Goal: Navigation & Orientation: Find specific page/section

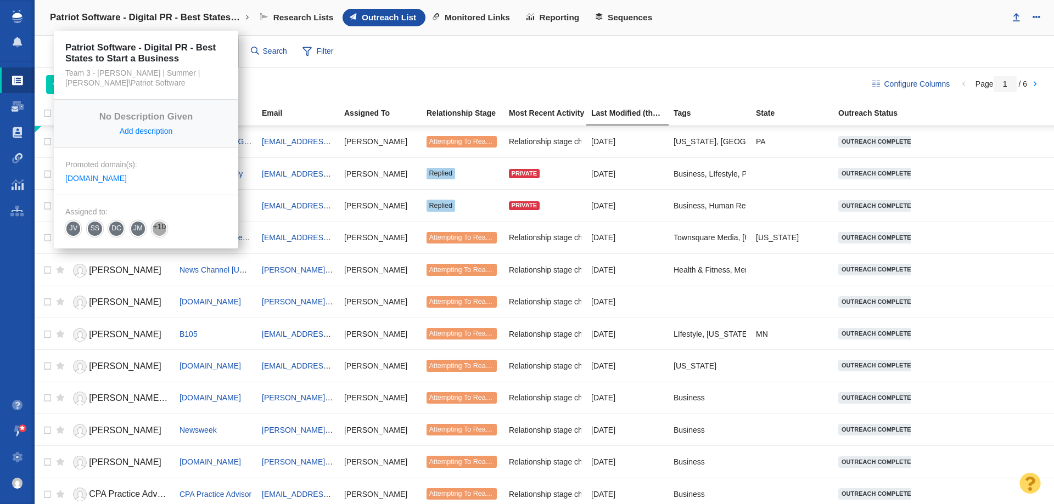
click at [133, 24] on link "Patriot Software - Digital PR - Best States to Start a Business" at bounding box center [149, 17] width 215 height 26
click at [133, 22] on h4 "Patriot Software - Digital PR - Best States to Start a Business" at bounding box center [146, 17] width 192 height 11
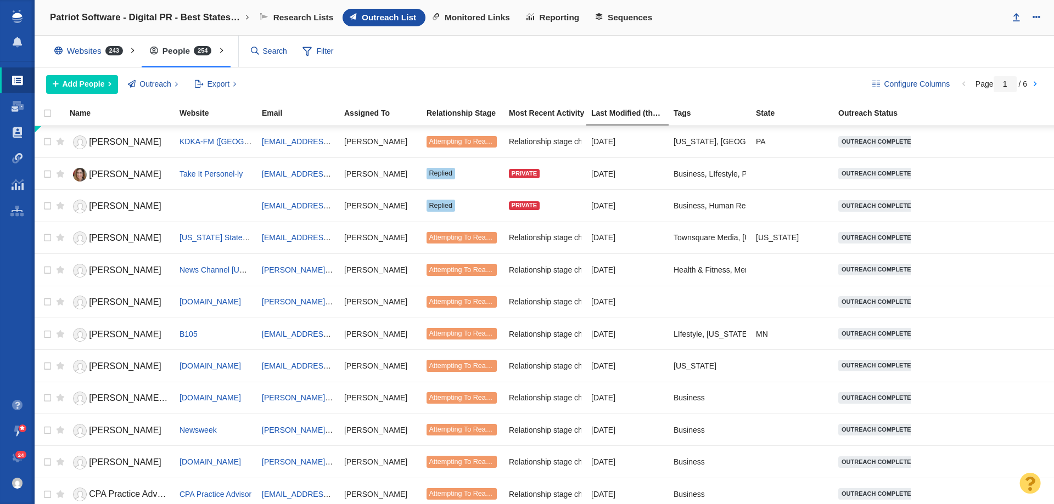
click at [212, 2] on div "Patriot Software - Digital PR - Best States to Start a Business New Project Rec…" at bounding box center [544, 18] width 1019 height 36
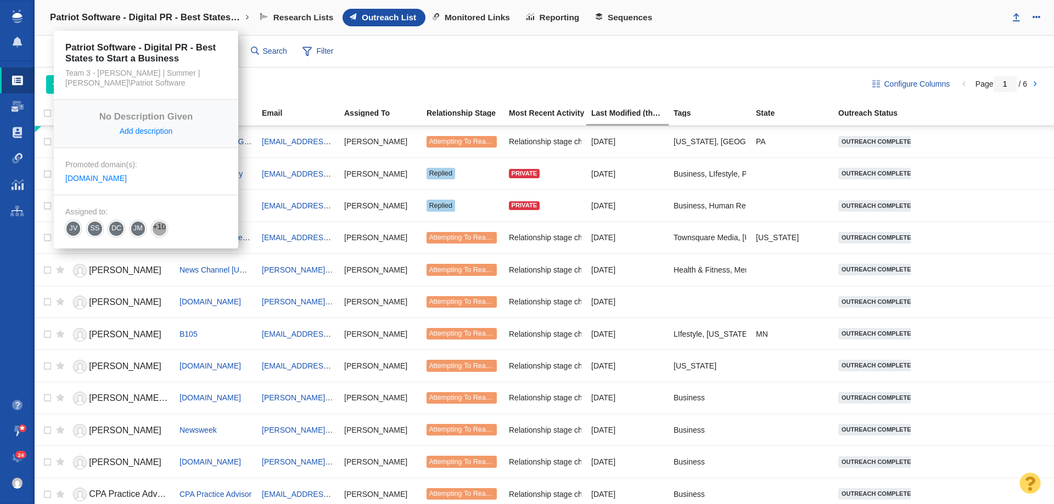
click at [210, 11] on link "Patriot Software - Digital PR - Best States to Start a Business" at bounding box center [149, 17] width 215 height 26
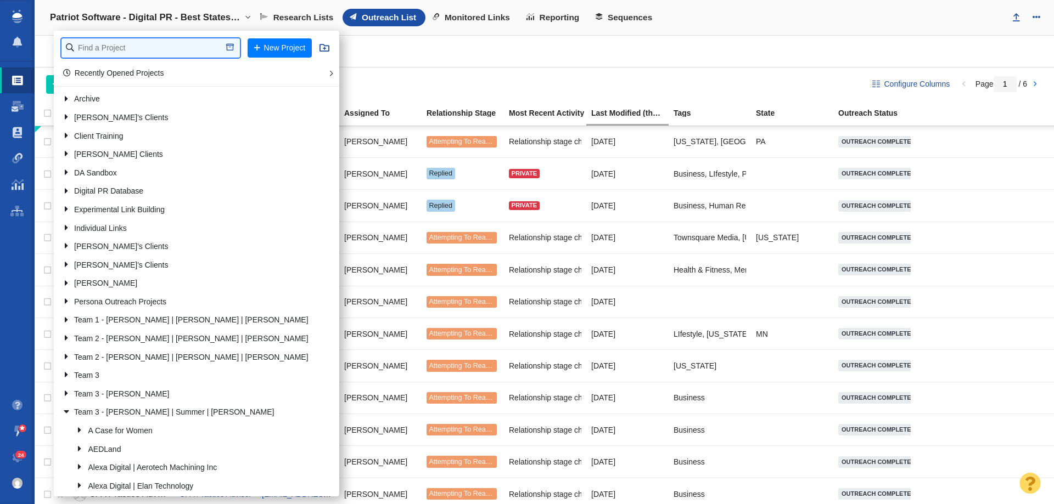
click at [191, 48] on input "text" at bounding box center [150, 47] width 178 height 19
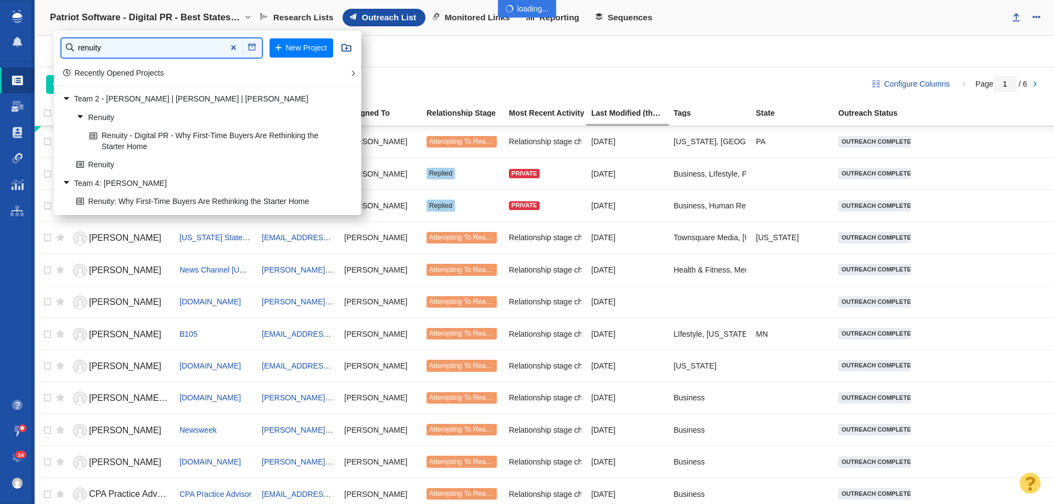
type input "renuity"
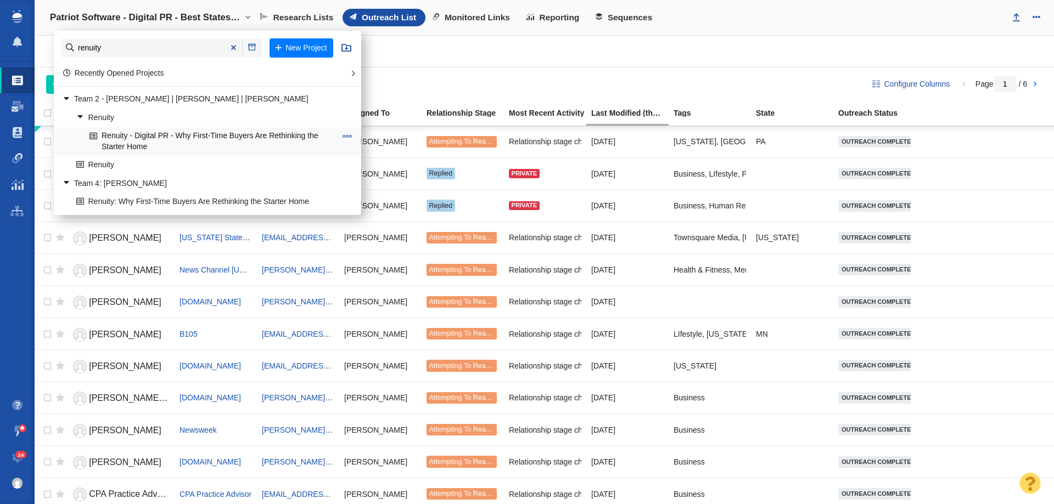
click at [188, 138] on link "Renuity - Digital PR - Why First-Time Buyers Are Rethinking the Starter Home" at bounding box center [213, 141] width 252 height 27
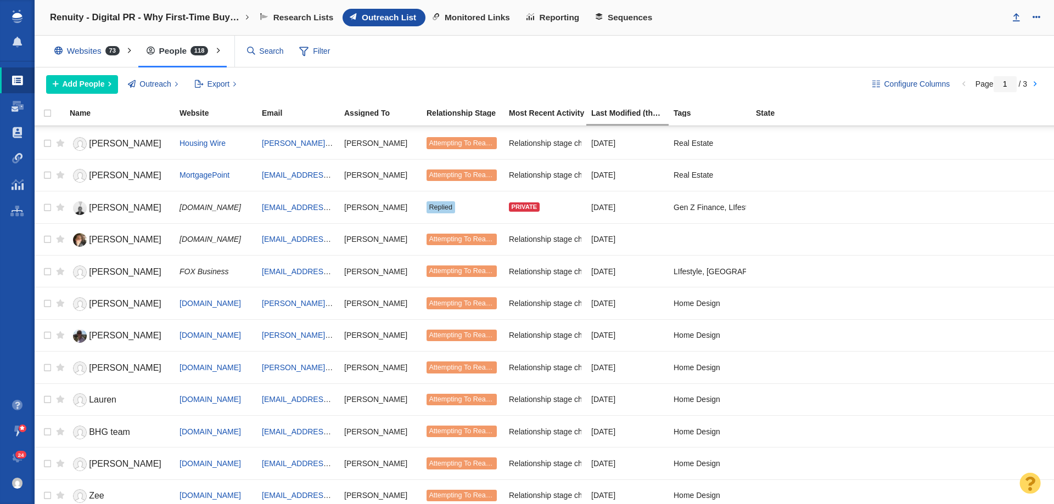
scroll to position [1224, 0]
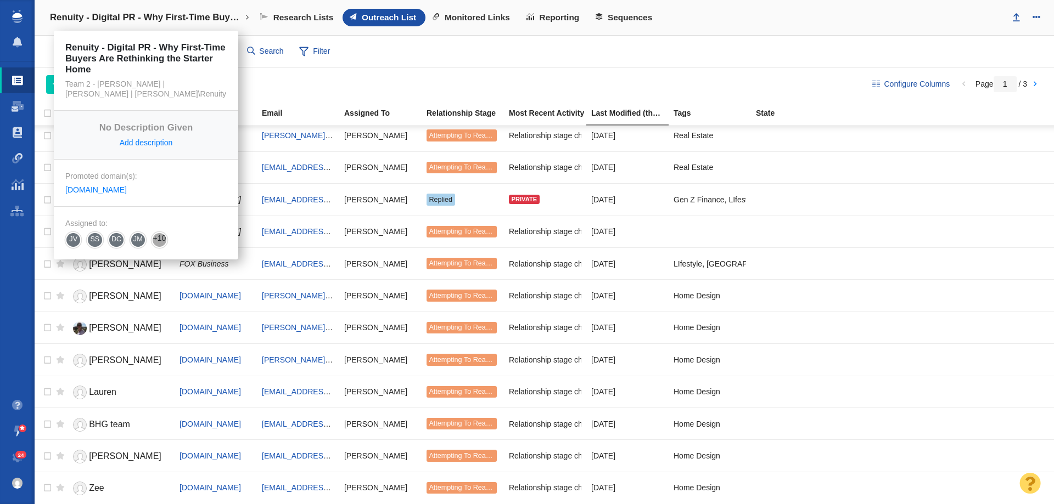
click at [217, 15] on h4 "Renuity - Digital PR - Why First-Time Buyers Are Rethinking the Starter Home" at bounding box center [146, 17] width 192 height 11
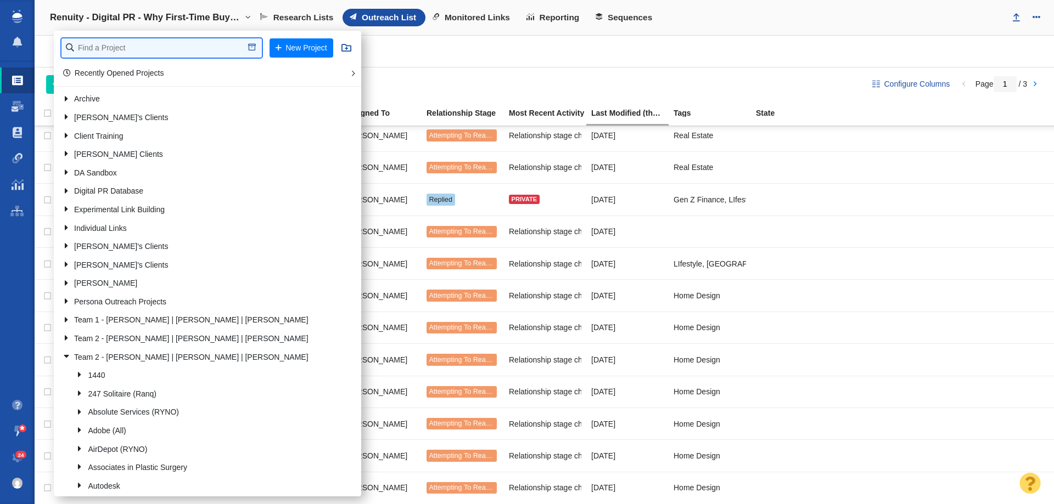
click at [195, 43] on input "text" at bounding box center [161, 47] width 200 height 19
type input "renuity"
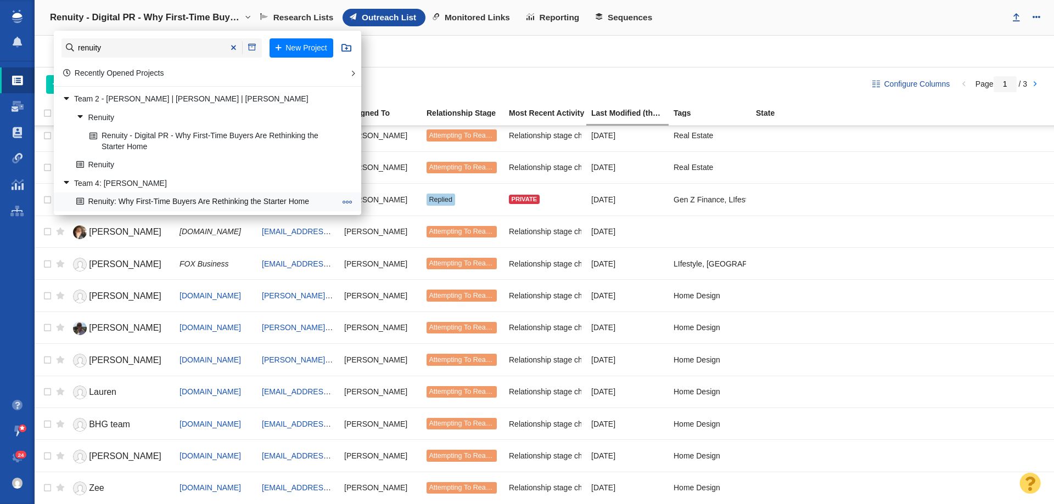
click at [164, 199] on link "Renuity: Why First-Time Buyers Are Rethinking the Starter Home" at bounding box center [206, 202] width 265 height 17
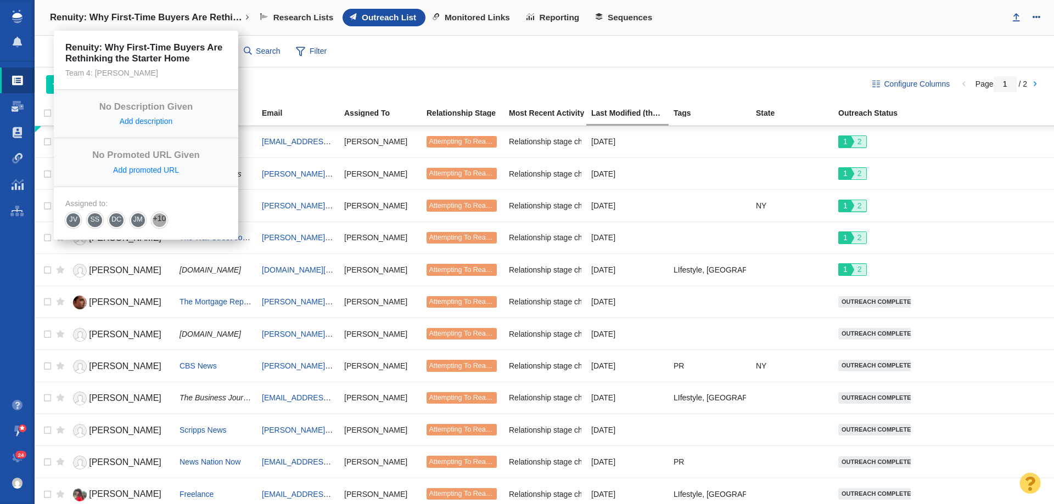
click at [186, 20] on h4 "Renuity: Why First-Time Buyers Are Rethinking the Starter Home" at bounding box center [146, 17] width 192 height 11
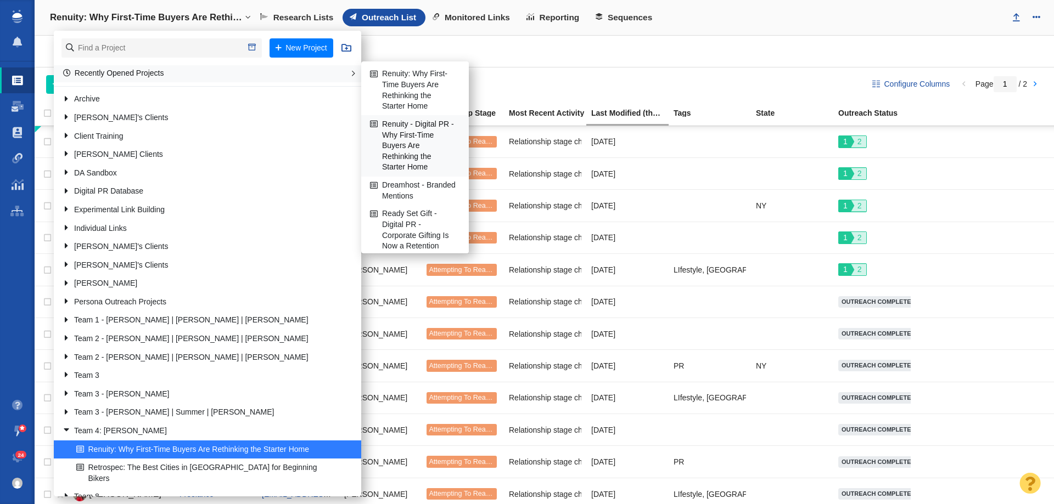
click at [386, 134] on link "Renuity - Digital PR - Why First-Time Buyers Are Rethinking the Starter Home" at bounding box center [414, 146] width 95 height 60
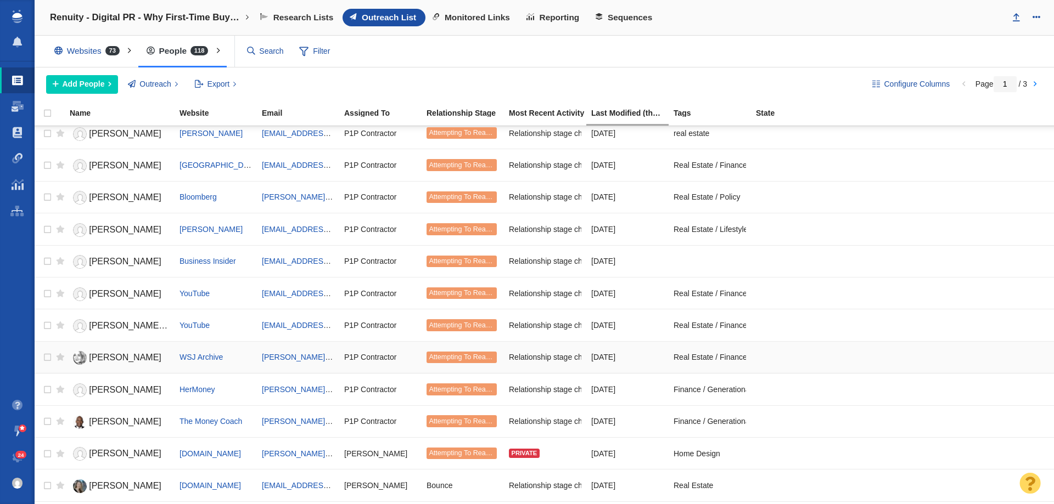
scroll to position [713, 0]
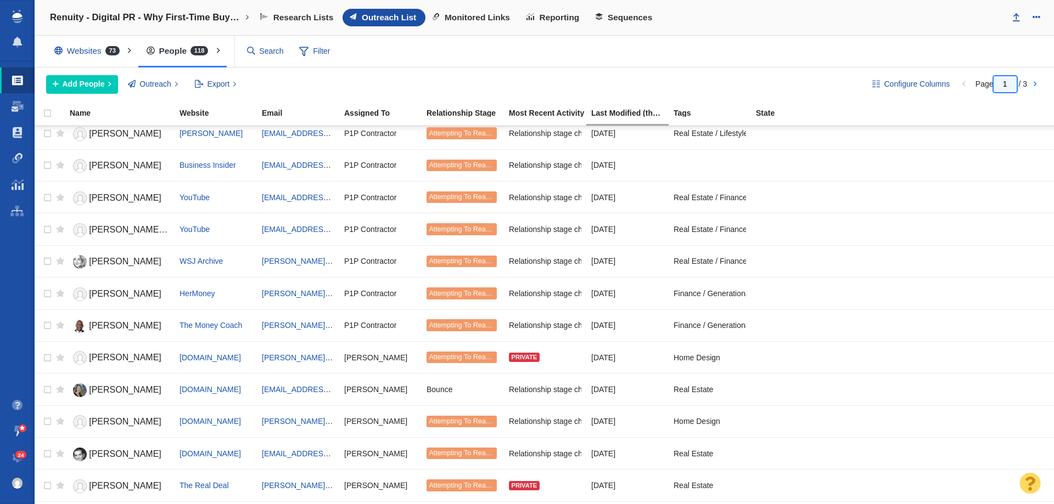
drag, startPoint x: 1005, startPoint y: 85, endPoint x: 998, endPoint y: 85, distance: 7.2
click at [998, 85] on input "1" at bounding box center [1004, 84] width 23 height 16
type input "3"
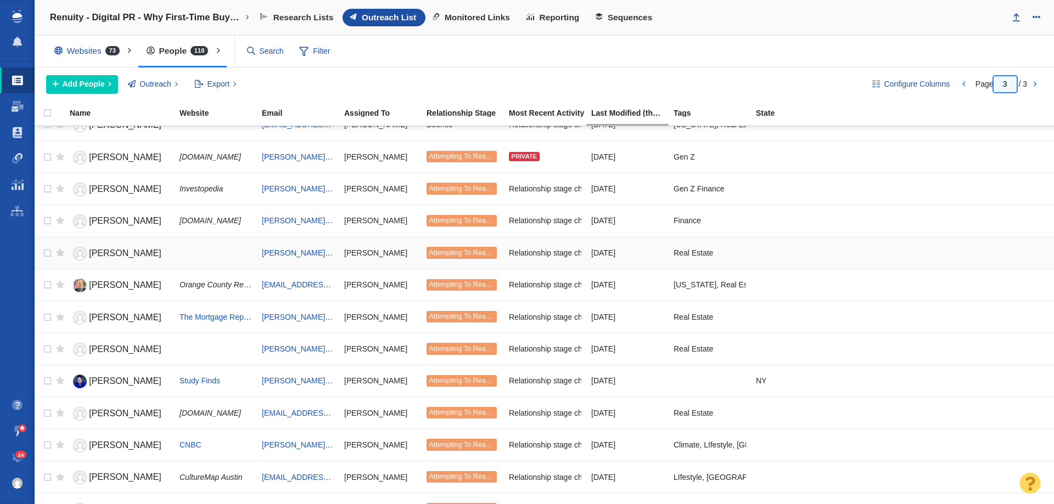
scroll to position [0, 0]
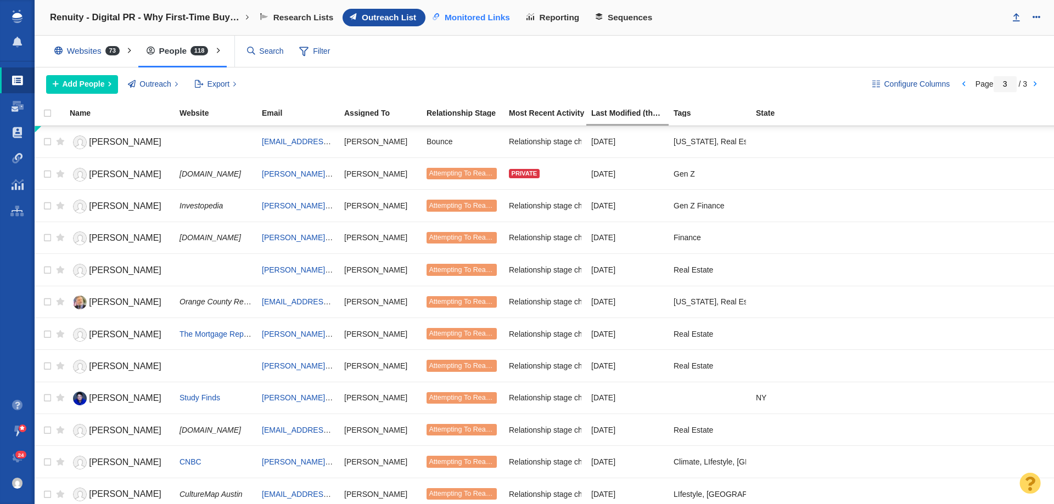
click at [485, 13] on span "Monitored Links" at bounding box center [477, 18] width 65 height 10
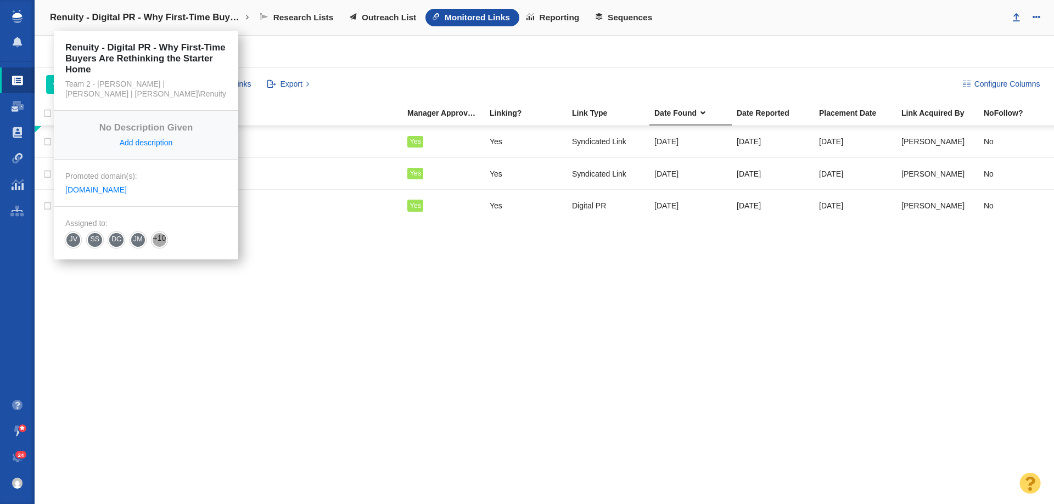
click at [200, 19] on h4 "Renuity - Digital PR - Why First-Time Buyers Are Rethinking the Starter Home" at bounding box center [146, 17] width 192 height 11
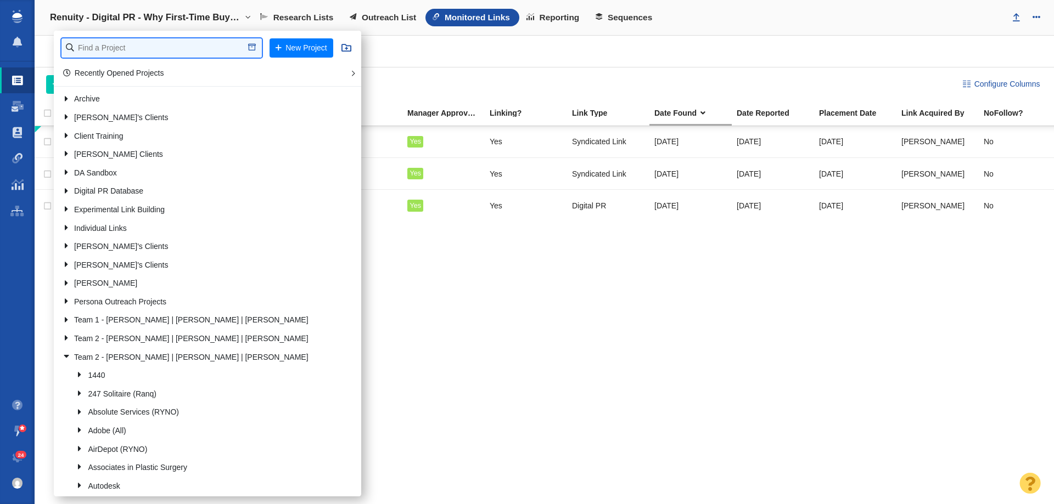
click at [171, 49] on input "text" at bounding box center [161, 47] width 200 height 19
type input "retrosp"
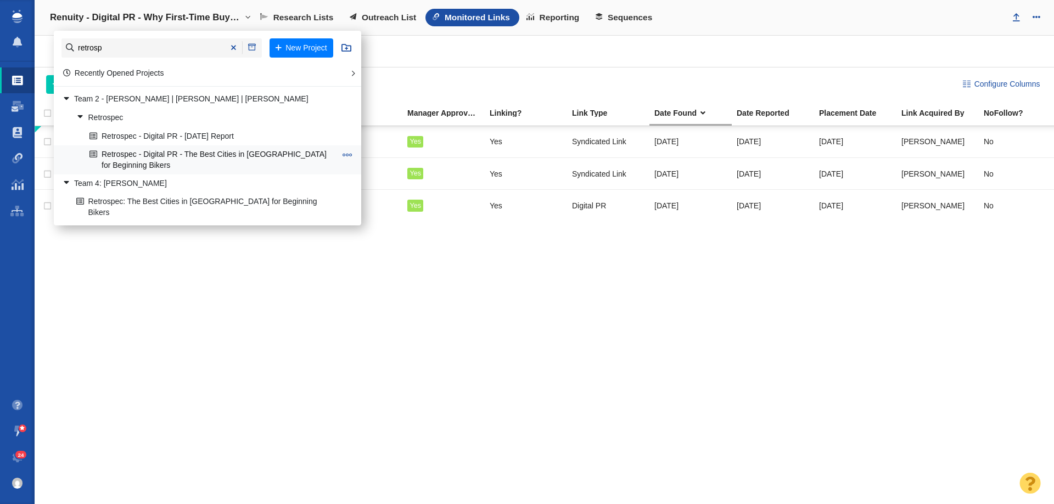
click at [161, 153] on link "Retrospec - Digital PR - The Best Cities in [GEOGRAPHIC_DATA] for Beginning Bik…" at bounding box center [213, 159] width 252 height 27
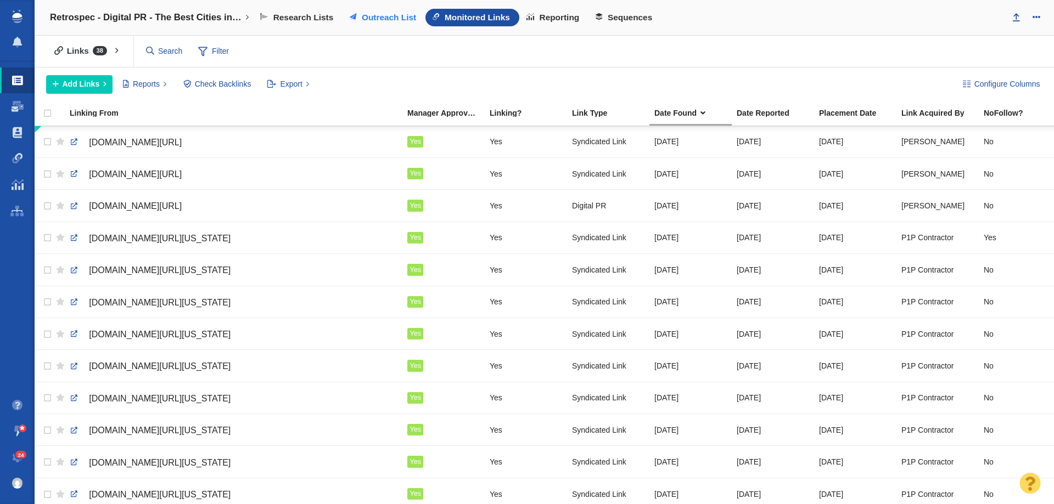
click at [406, 13] on span "Outreach List" at bounding box center [389, 18] width 54 height 10
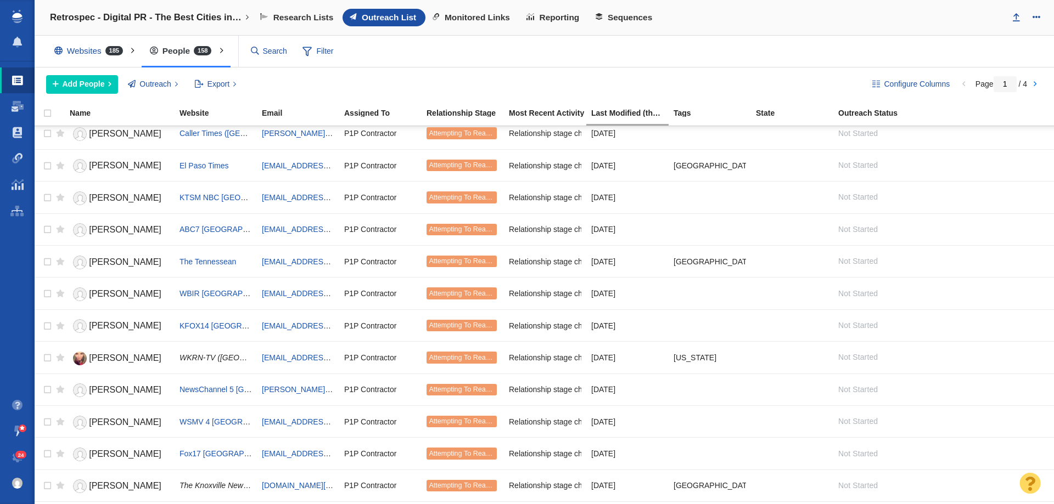
scroll to position [384, 0]
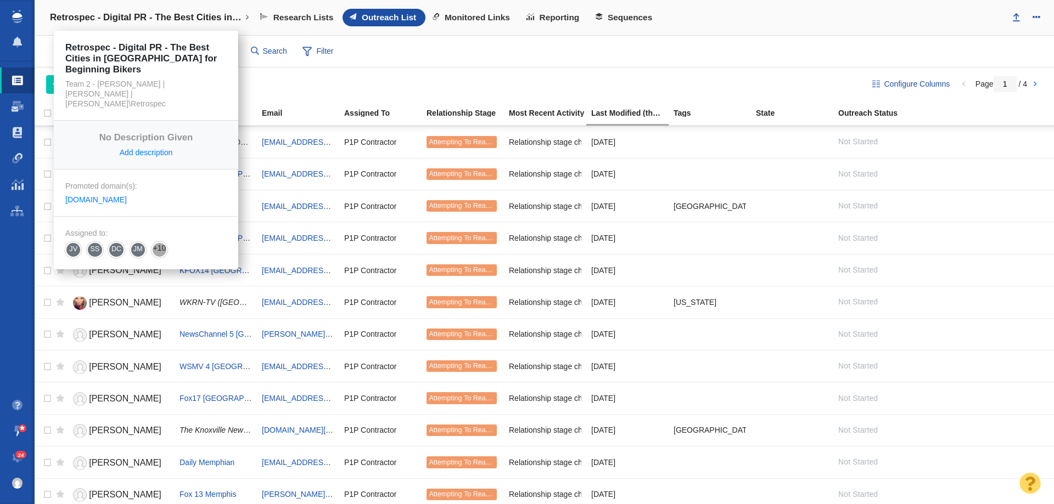
drag, startPoint x: 123, startPoint y: 11, endPoint x: 122, endPoint y: 19, distance: 7.9
click at [123, 11] on link "Retrospec - Digital PR - The Best Cities in [GEOGRAPHIC_DATA] for Beginning Bik…" at bounding box center [149, 17] width 215 height 26
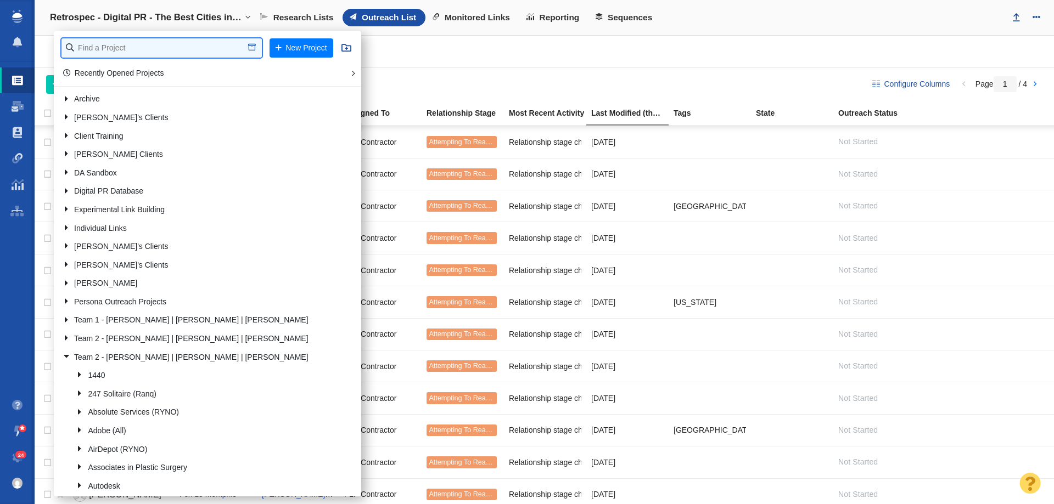
click at [110, 40] on input "text" at bounding box center [161, 47] width 200 height 19
type input "retrosp"
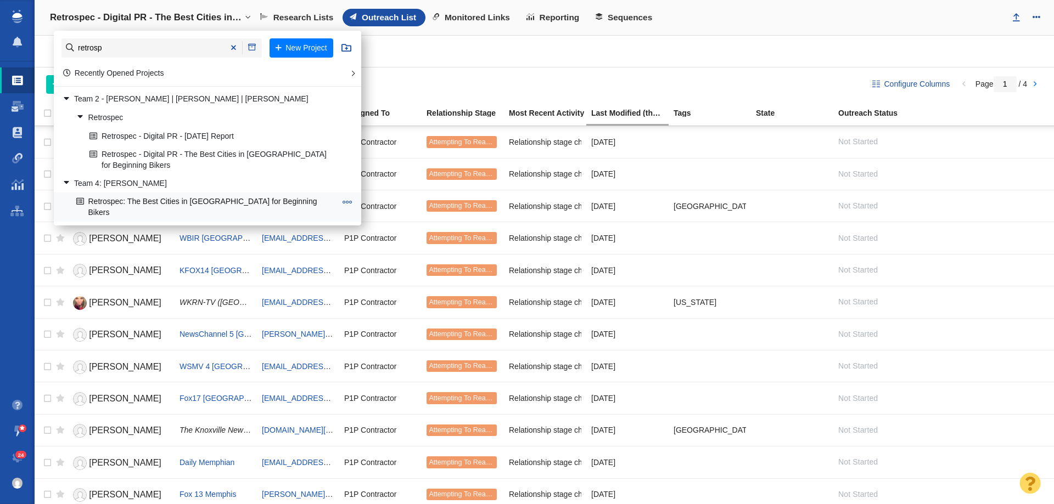
click at [164, 200] on link "Retrospec: The Best Cities in [GEOGRAPHIC_DATA] for Beginning Bikers" at bounding box center [206, 206] width 265 height 27
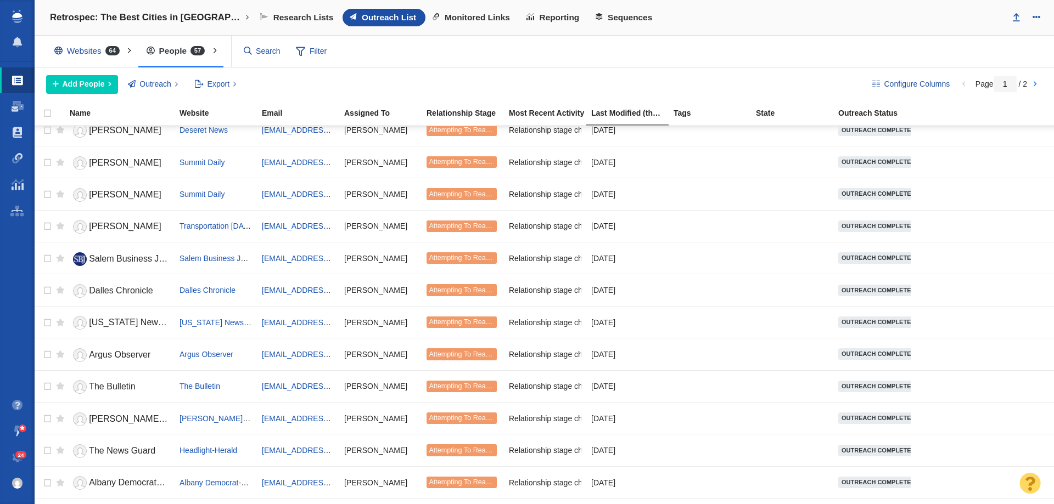
scroll to position [220, 0]
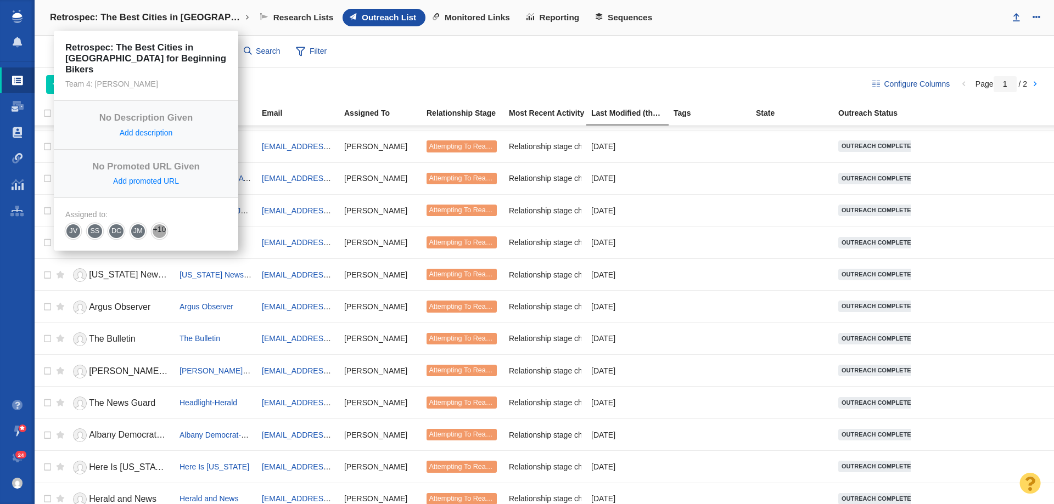
click at [168, 26] on link "Retrospec: The Best Cities in [GEOGRAPHIC_DATA] for Beginning Bikers" at bounding box center [149, 17] width 215 height 26
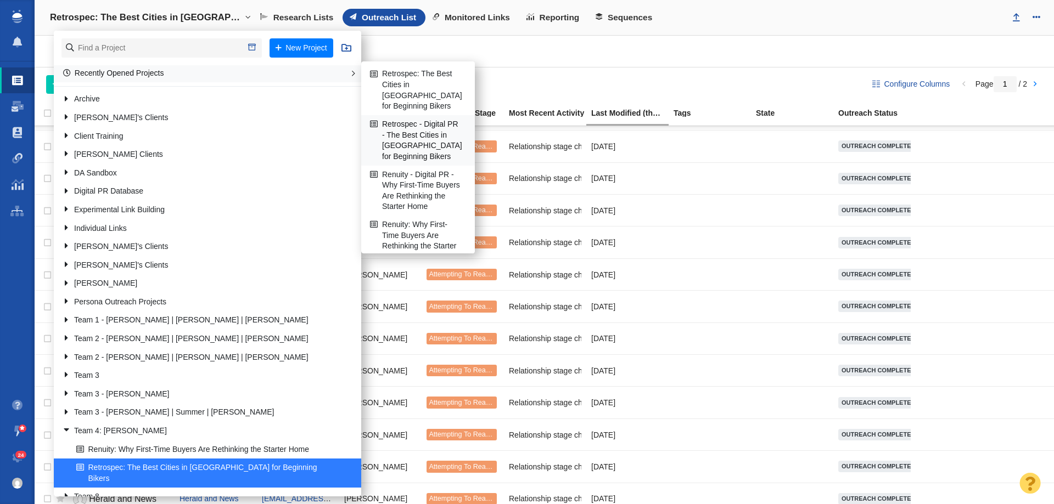
click at [413, 120] on link "Retrospec - Digital PR - The Best Cities in [GEOGRAPHIC_DATA] for Beginning Bik…" at bounding box center [418, 140] width 102 height 49
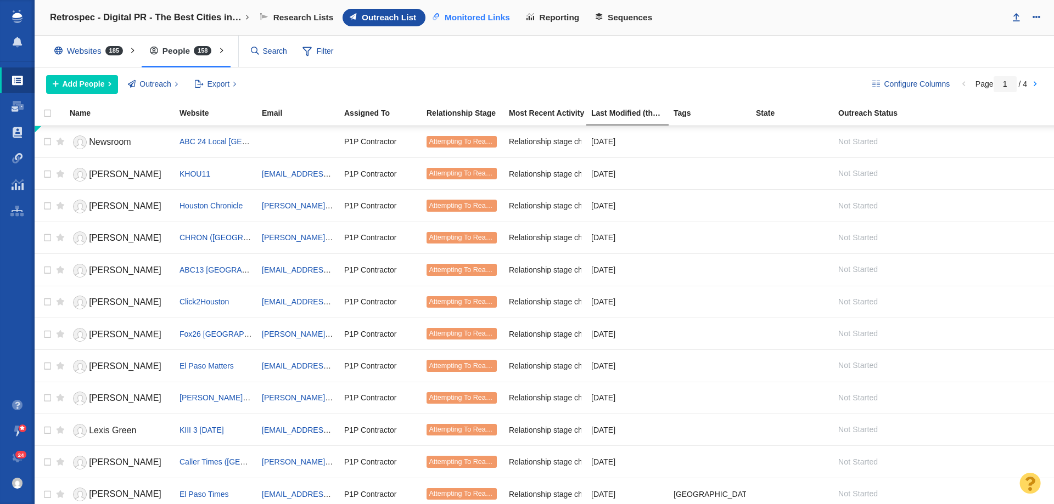
click at [488, 16] on span "Monitored Links" at bounding box center [477, 18] width 65 height 10
